Goal: Information Seeking & Learning: Learn about a topic

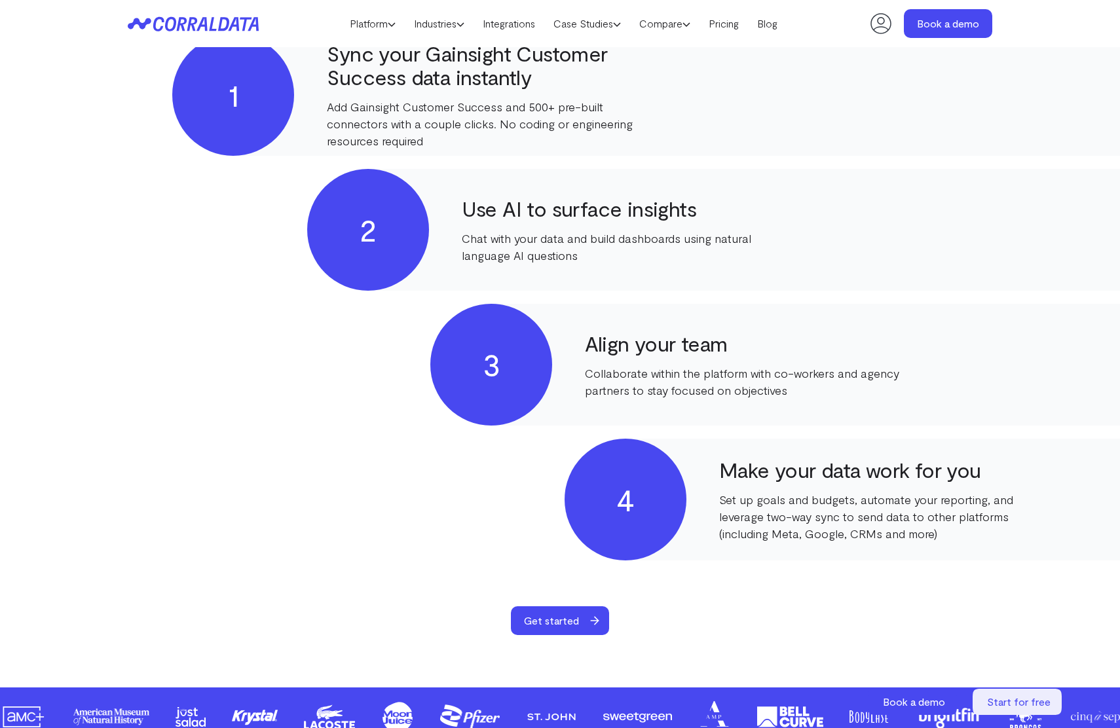
scroll to position [1327, 0]
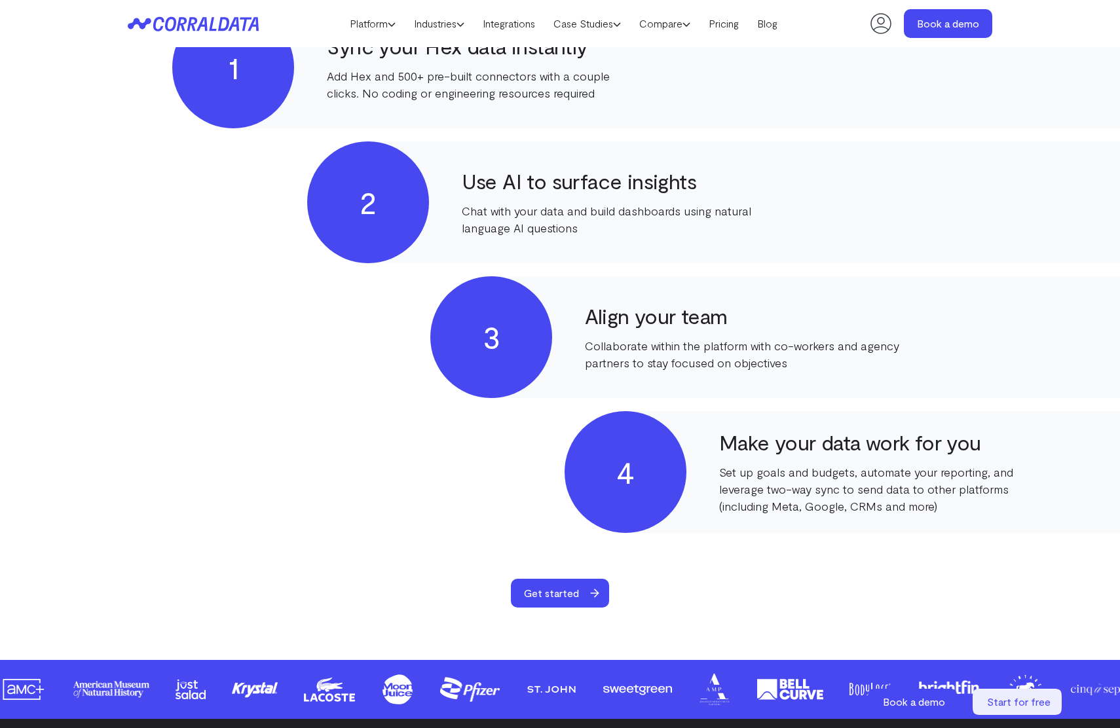
scroll to position [673, 0]
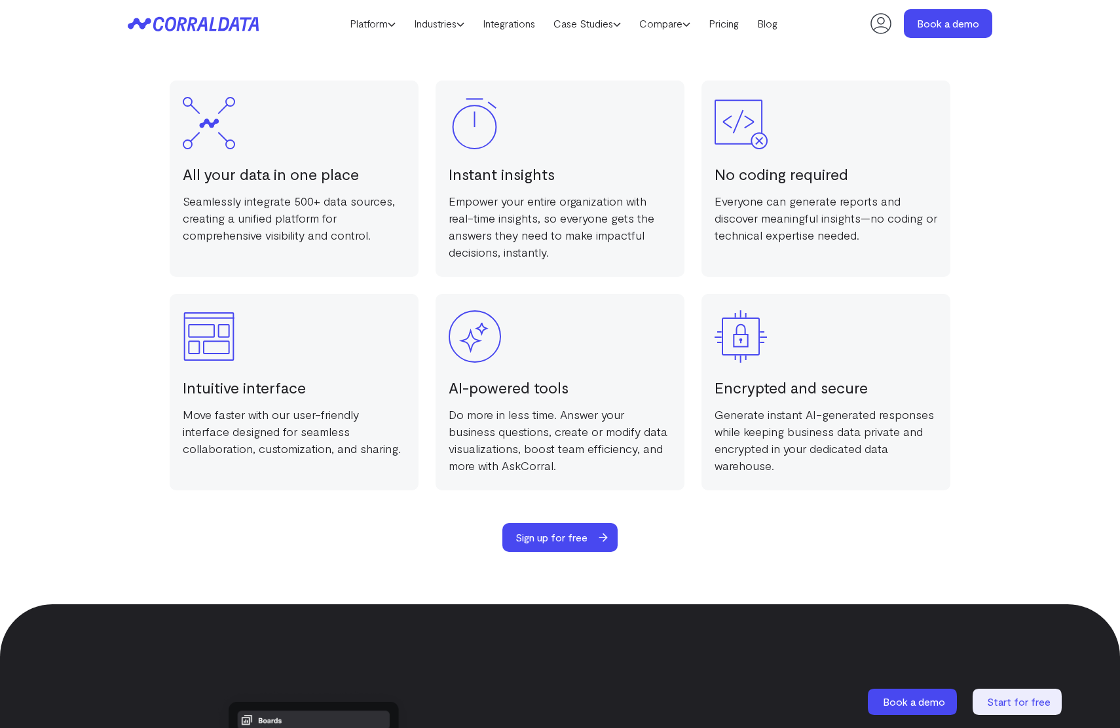
scroll to position [2633, 0]
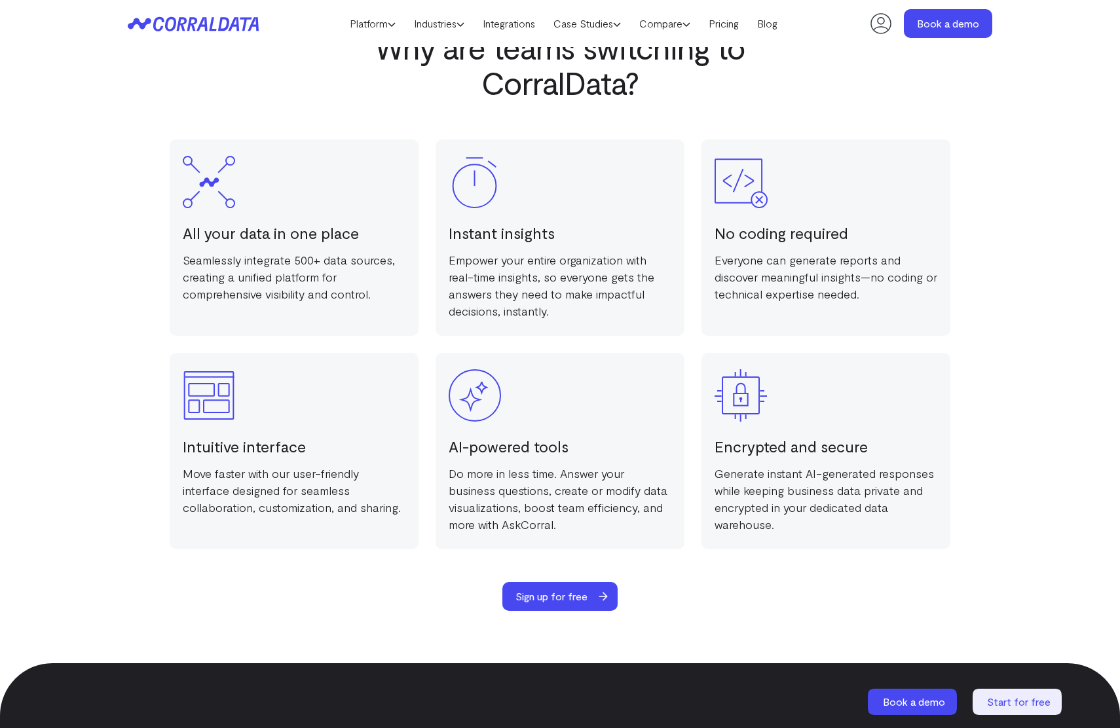
scroll to position [2606, 0]
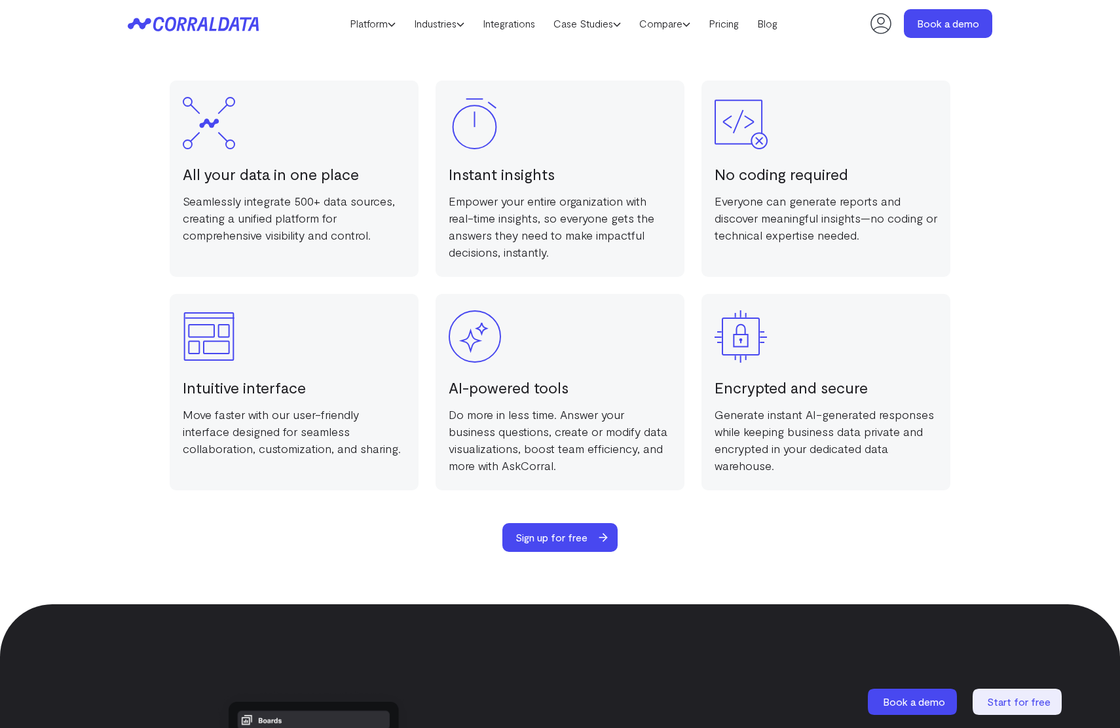
scroll to position [2633, 0]
